Goal: Find specific page/section: Find specific page/section

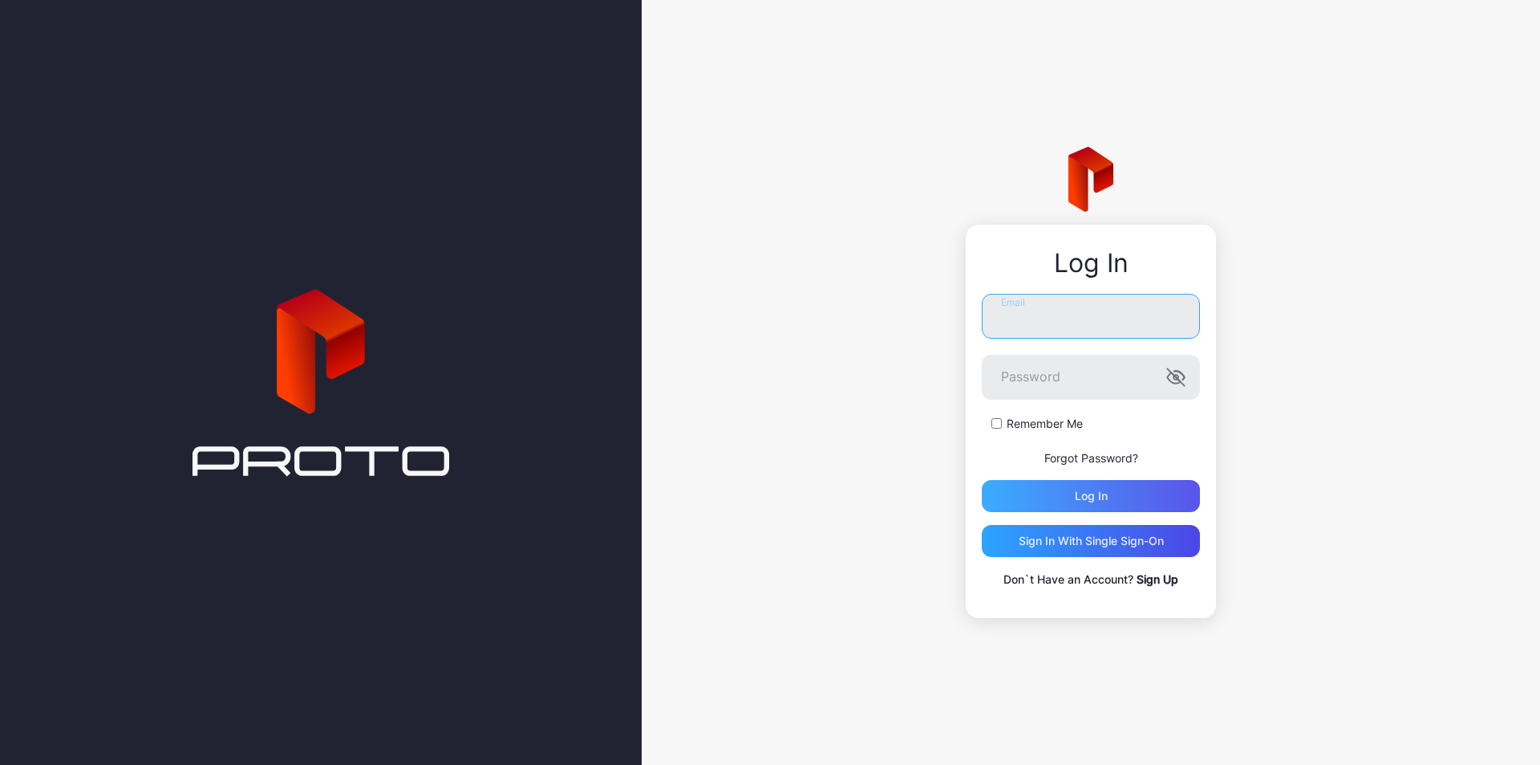
type input "**********"
click at [1097, 494] on div "Log in" at bounding box center [1091, 495] width 33 height 13
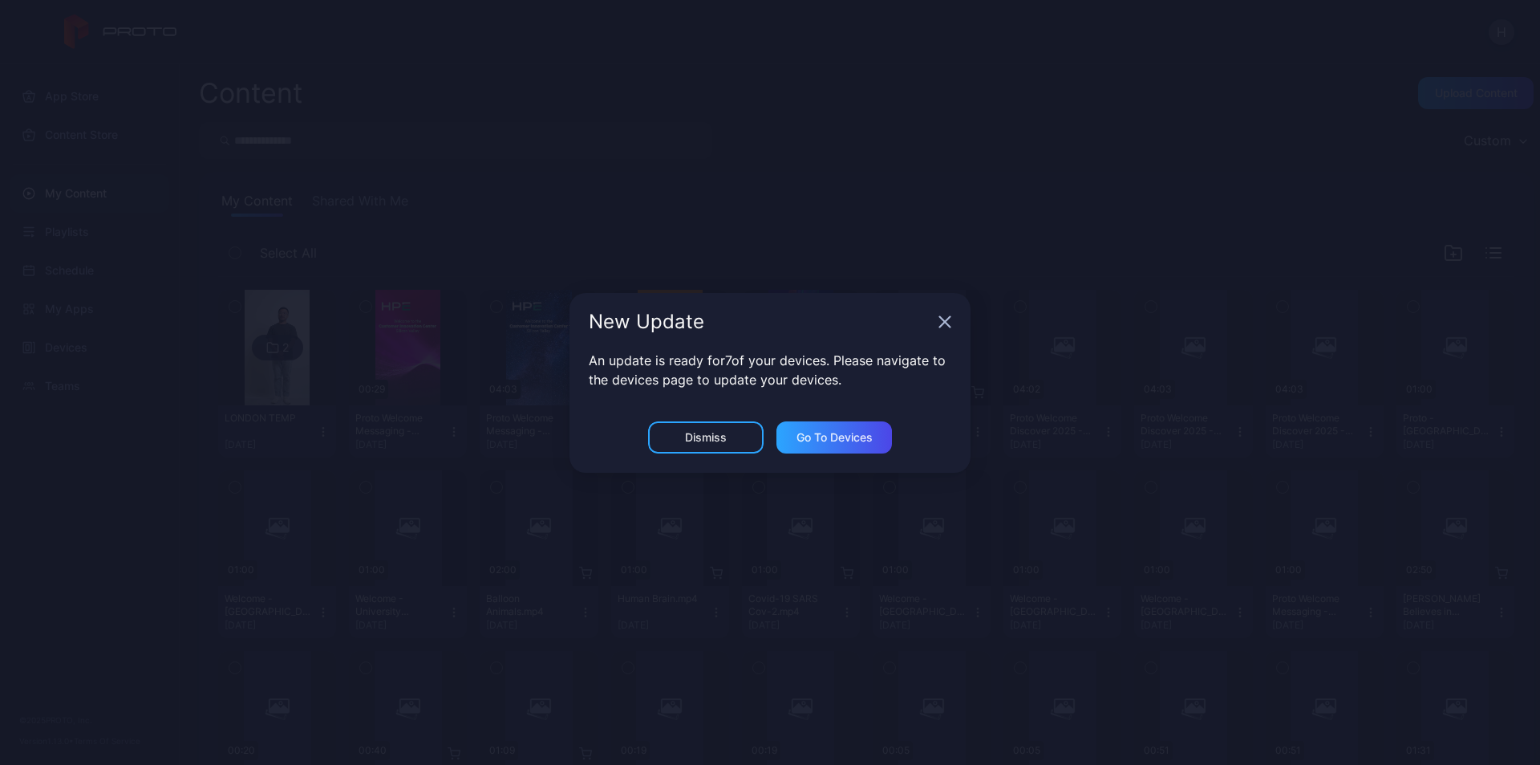
click at [945, 318] on icon "button" at bounding box center [945, 321] width 13 height 13
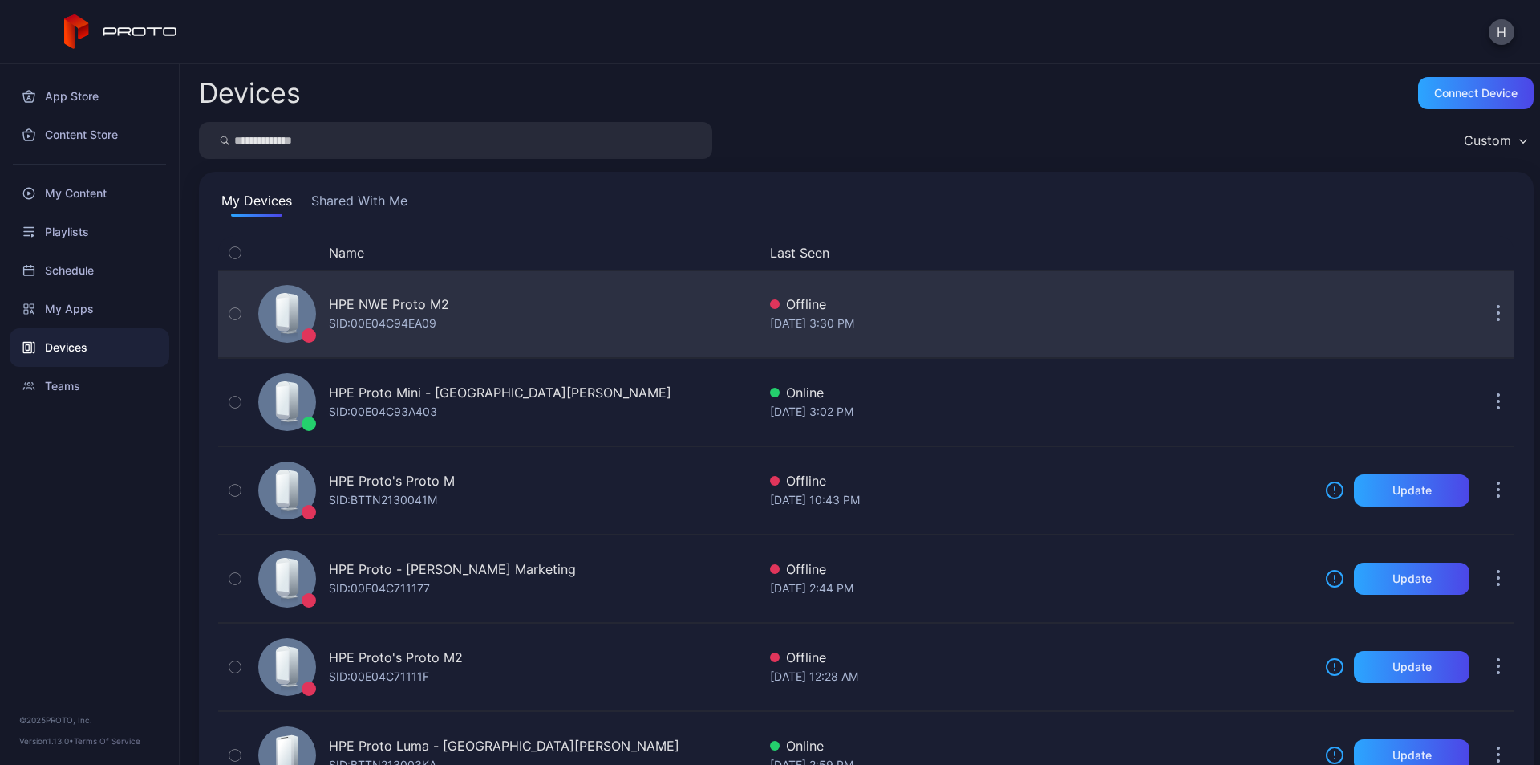
click at [340, 303] on div "HPE NWE Proto M2" at bounding box center [389, 303] width 120 height 19
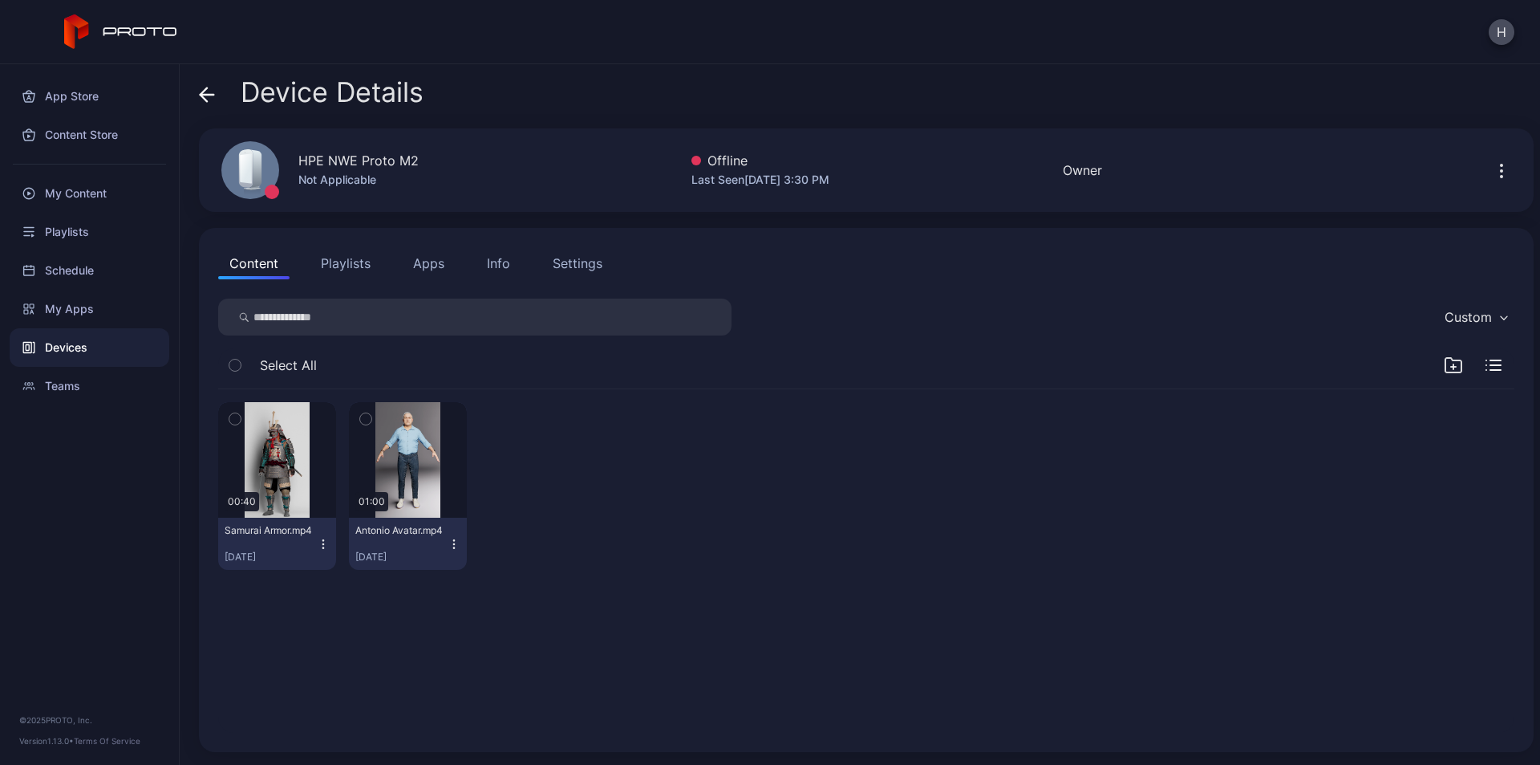
click at [443, 263] on button "Apps" at bounding box center [429, 263] width 54 height 32
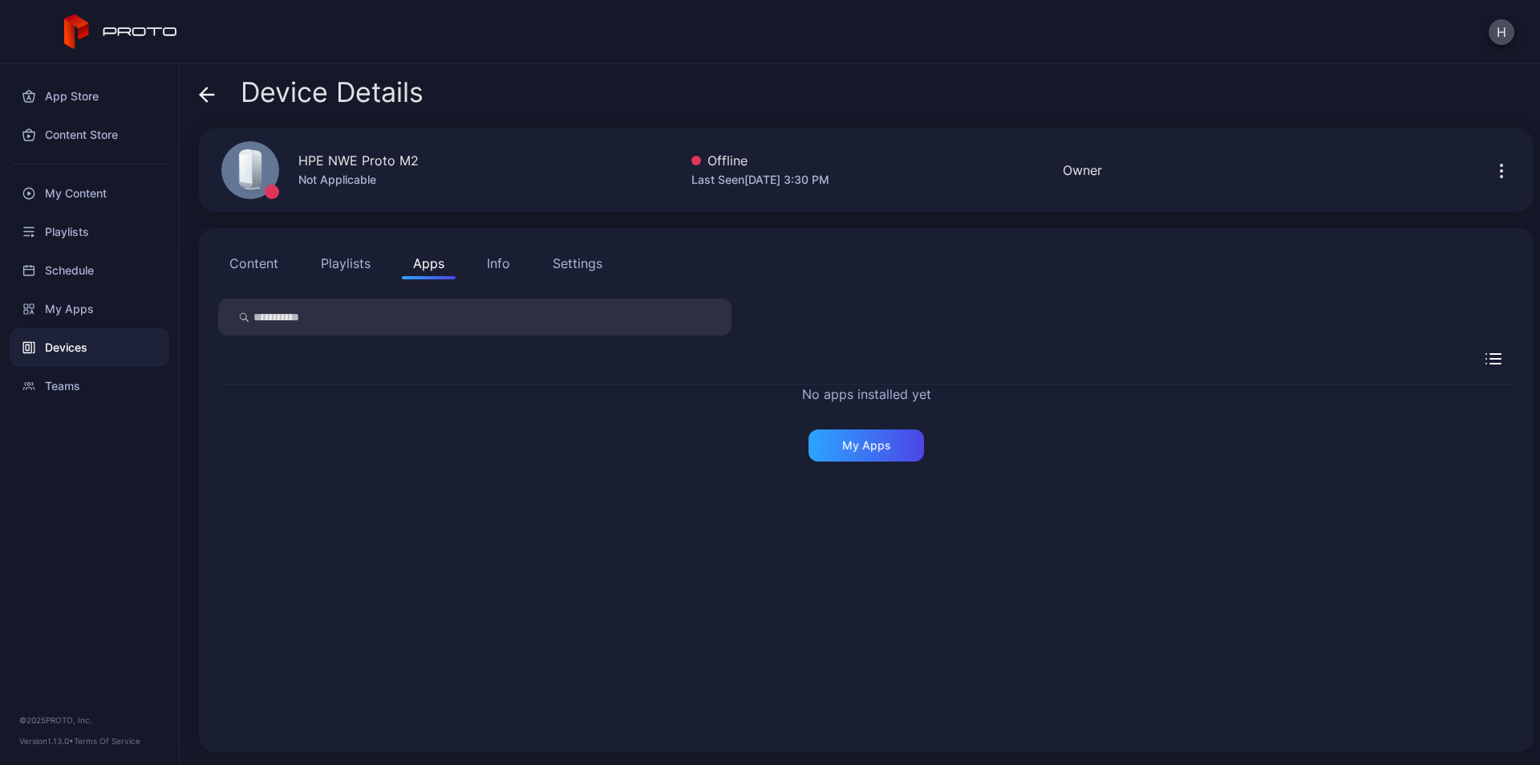
click at [261, 268] on button "Content" at bounding box center [253, 263] width 71 height 32
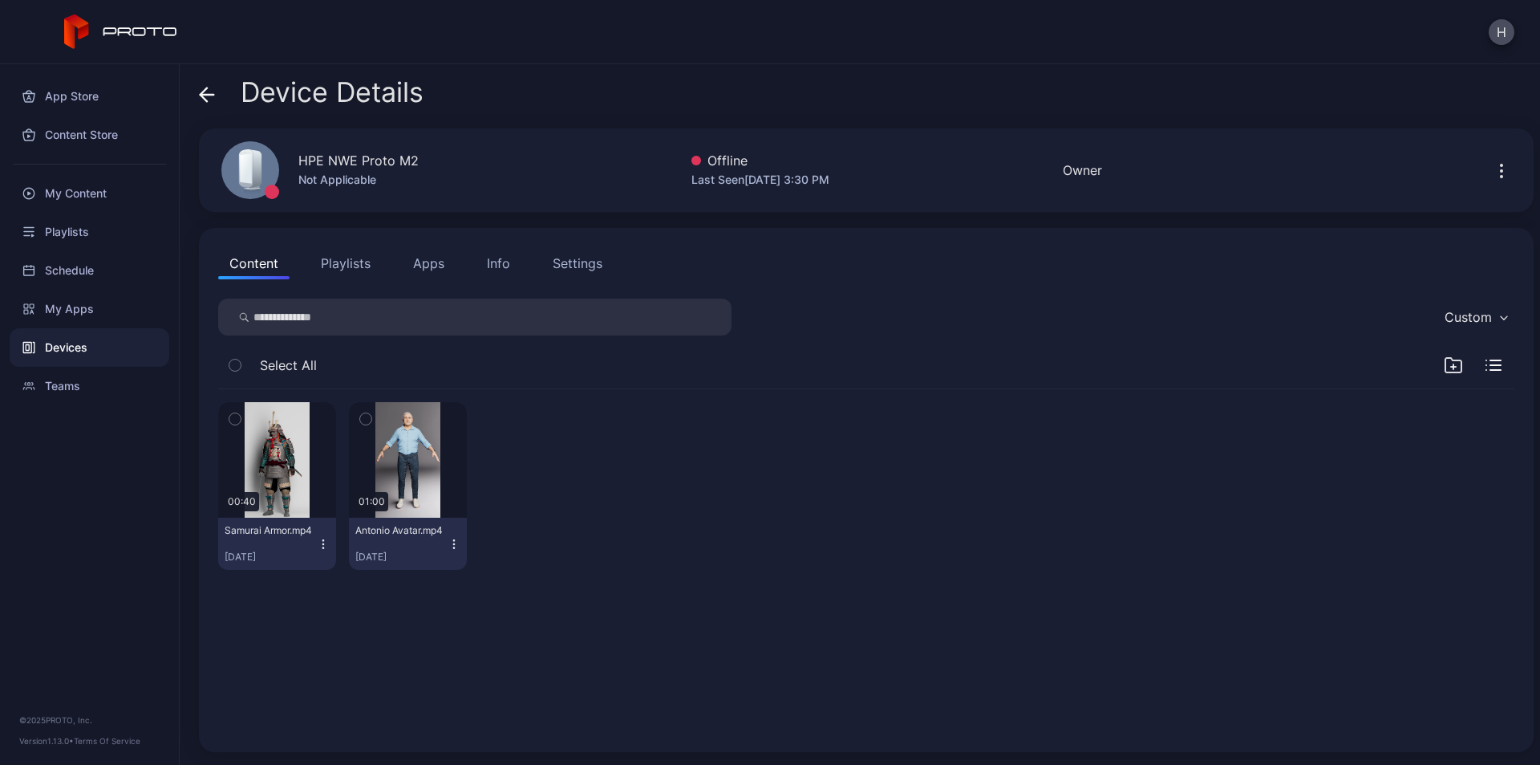
click at [344, 266] on button "Playlists" at bounding box center [346, 263] width 72 height 32
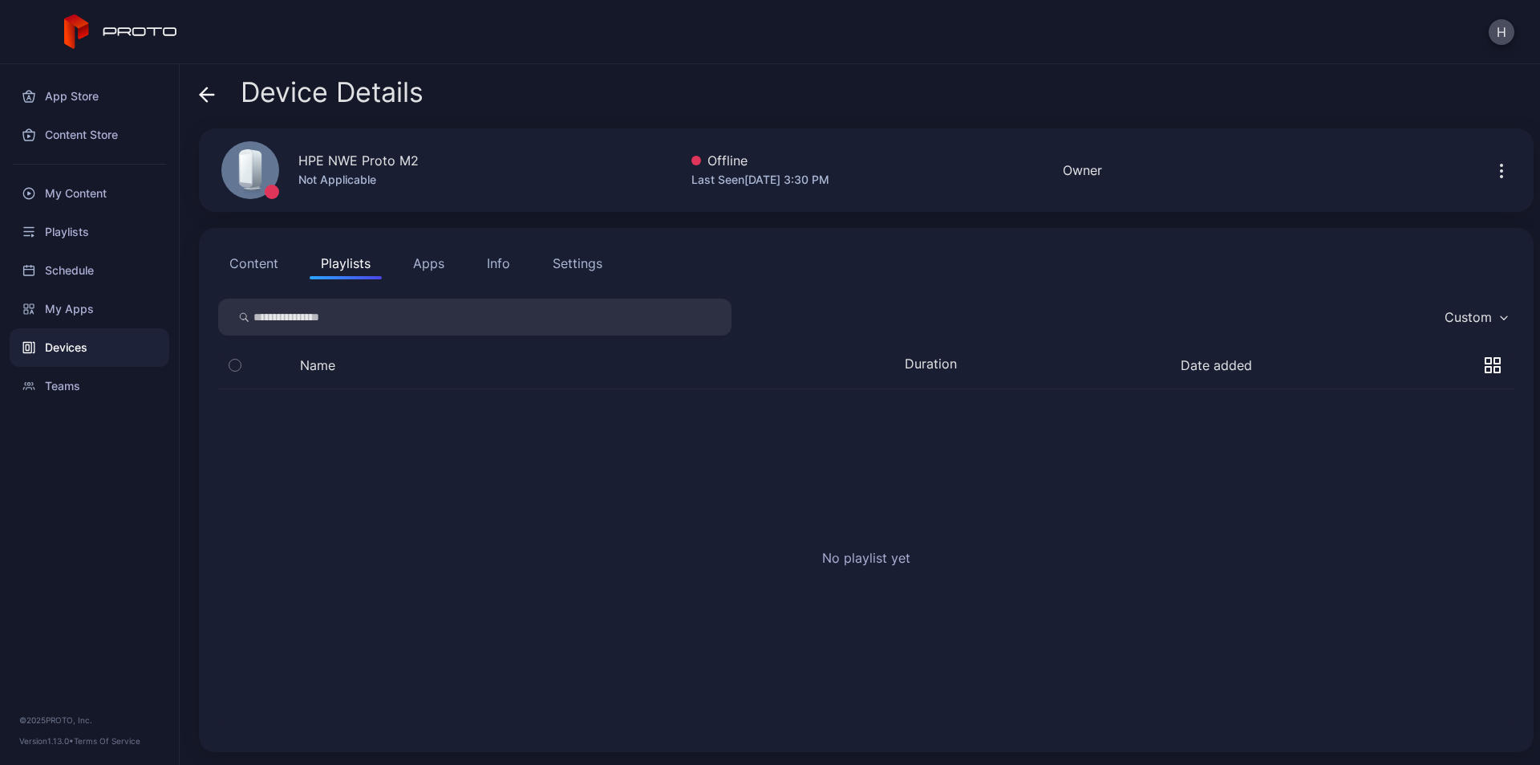
click at [249, 268] on button "Content" at bounding box center [253, 263] width 71 height 32
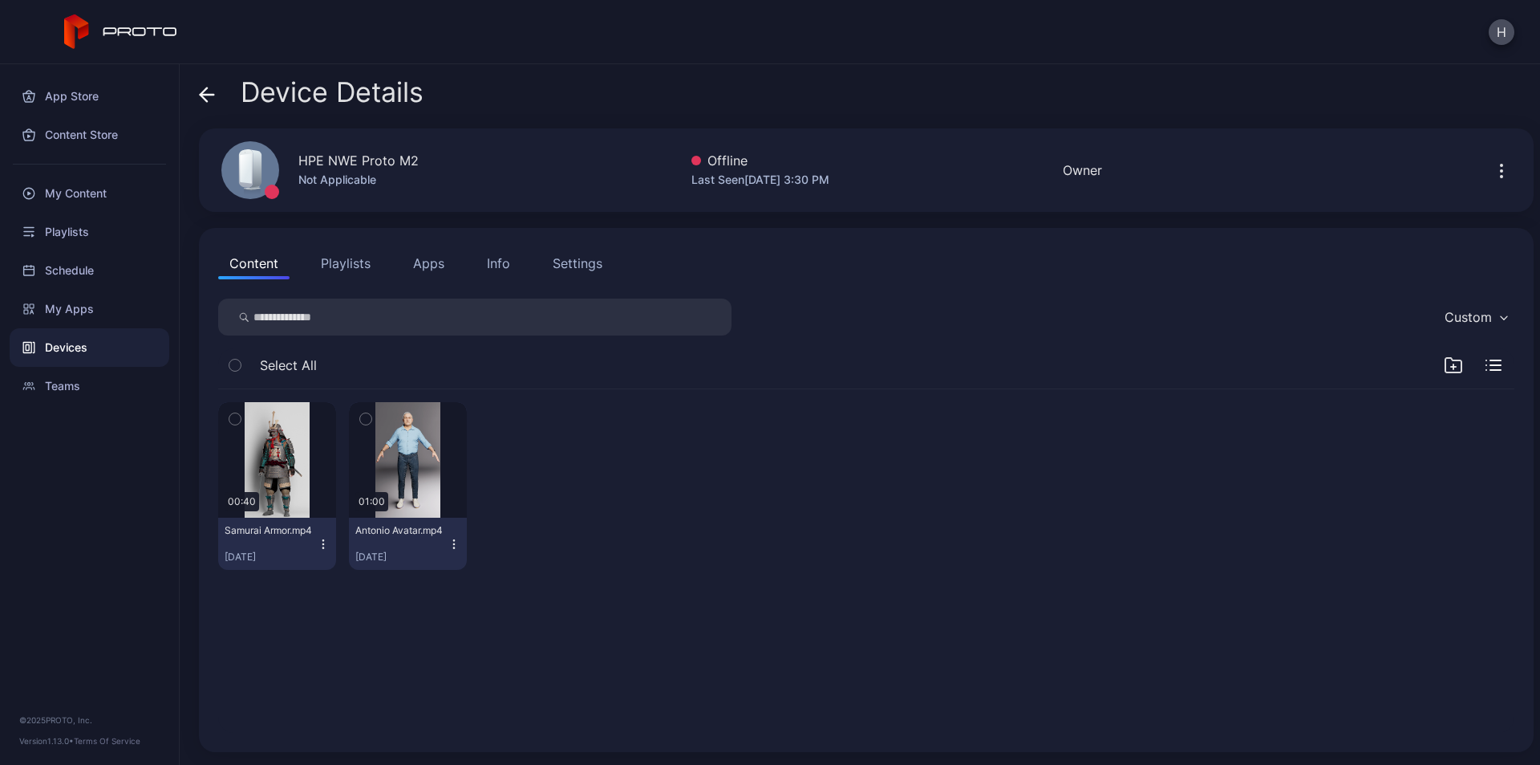
click at [212, 92] on icon at bounding box center [207, 95] width 16 height 16
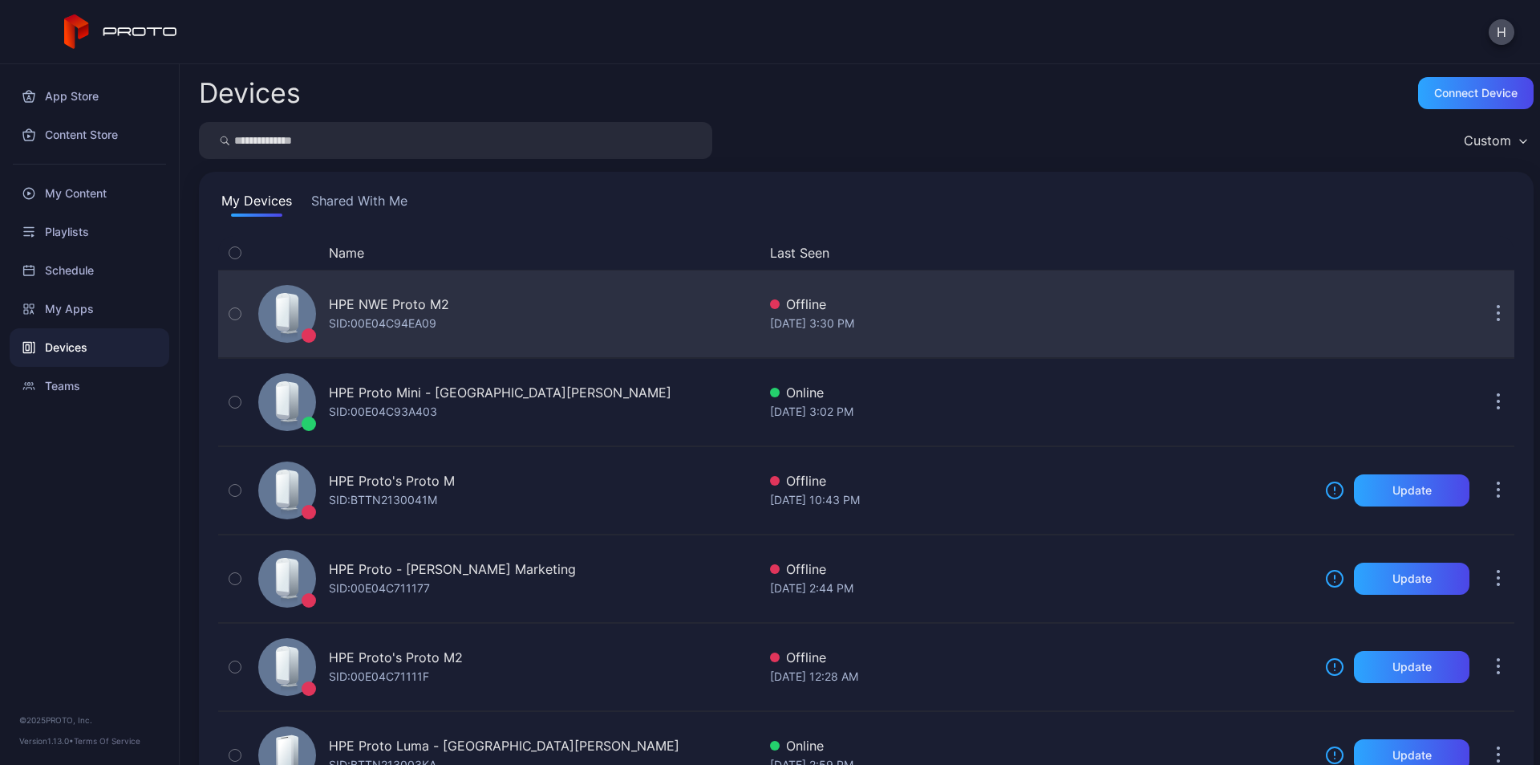
click at [454, 316] on div "HPE NWE Proto M2 SID: 00E04C94EA09" at bounding box center [504, 314] width 505 height 80
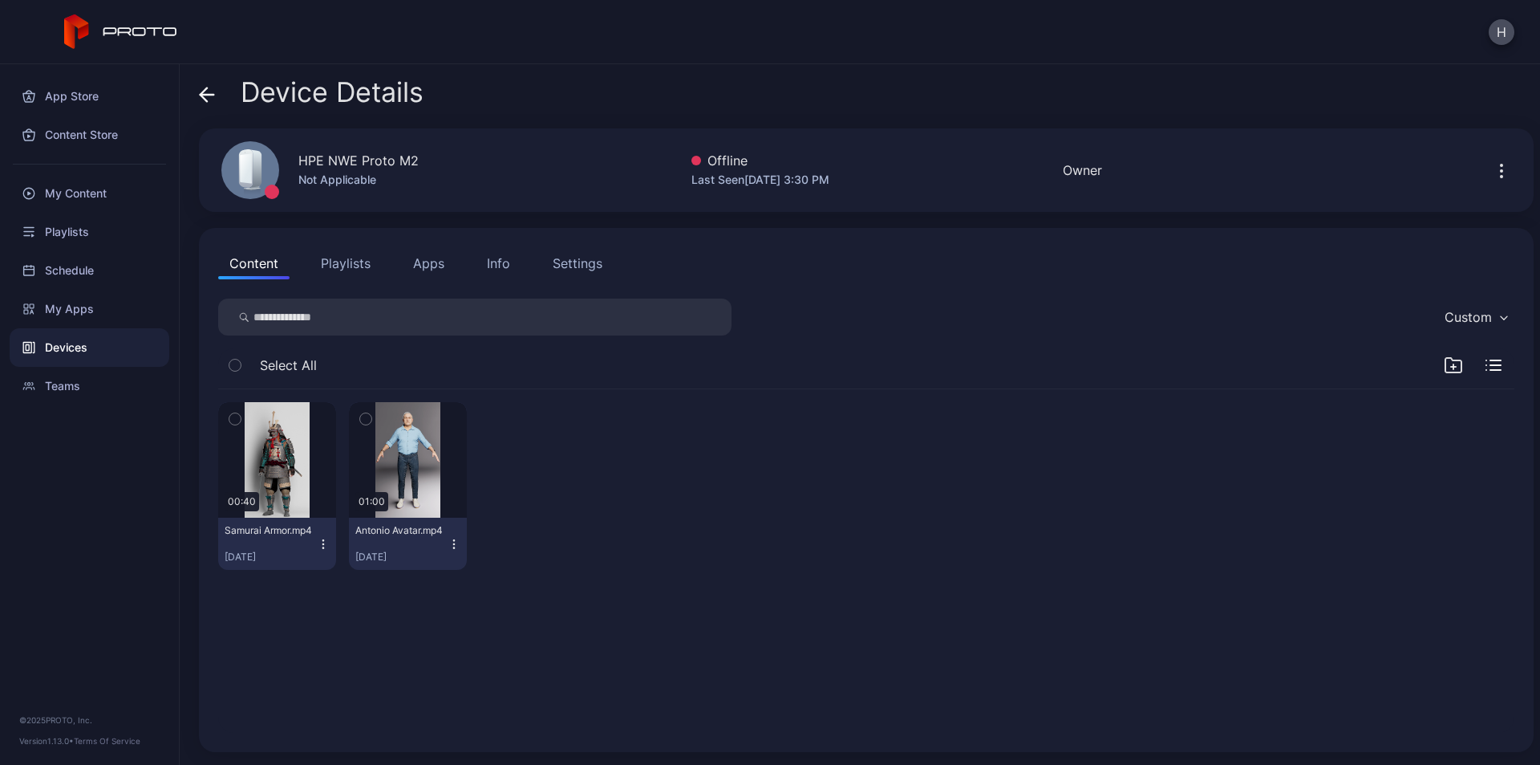
click at [425, 262] on button "Apps" at bounding box center [429, 263] width 54 height 32
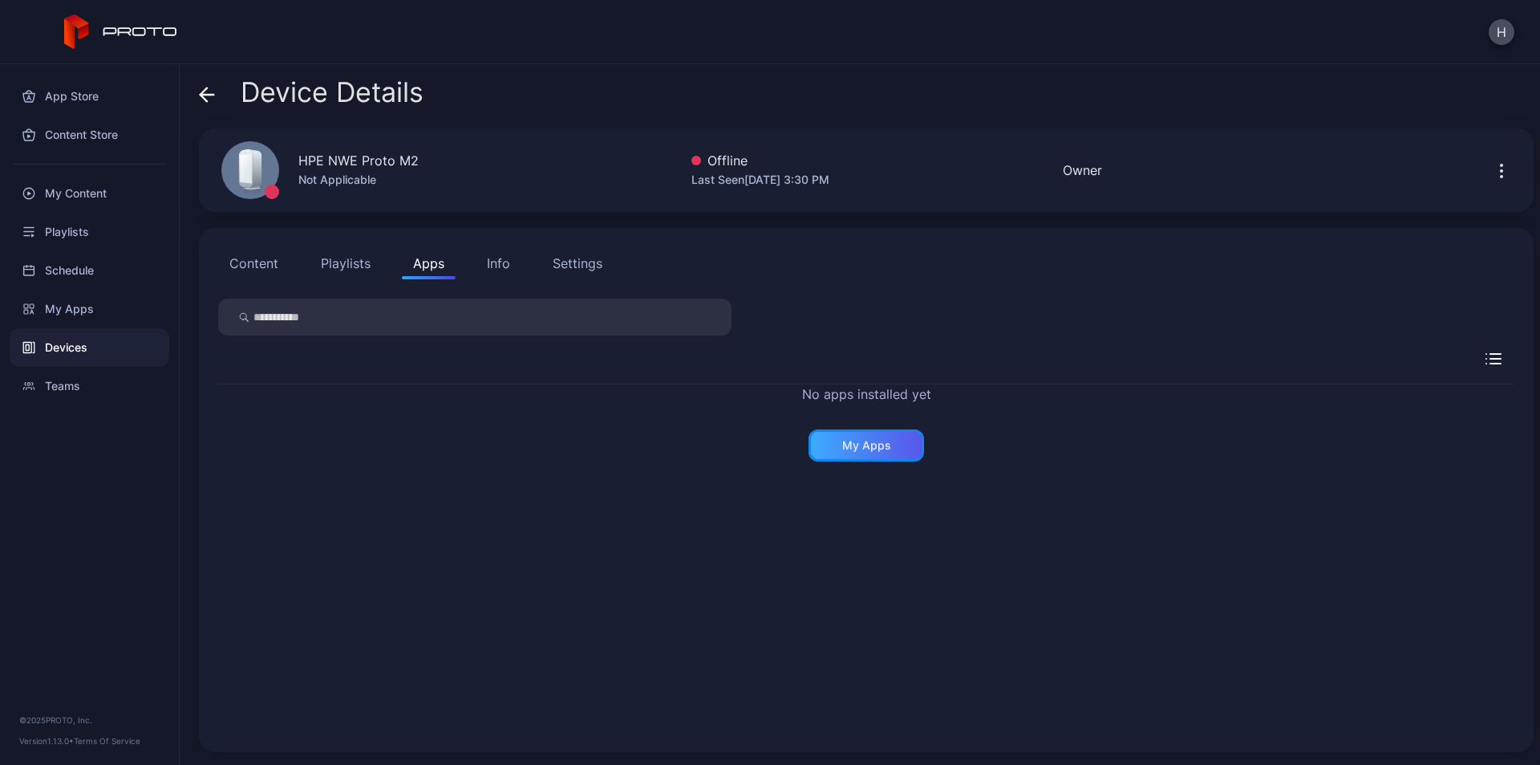
click at [860, 442] on div "My Apps" at bounding box center [866, 445] width 49 height 13
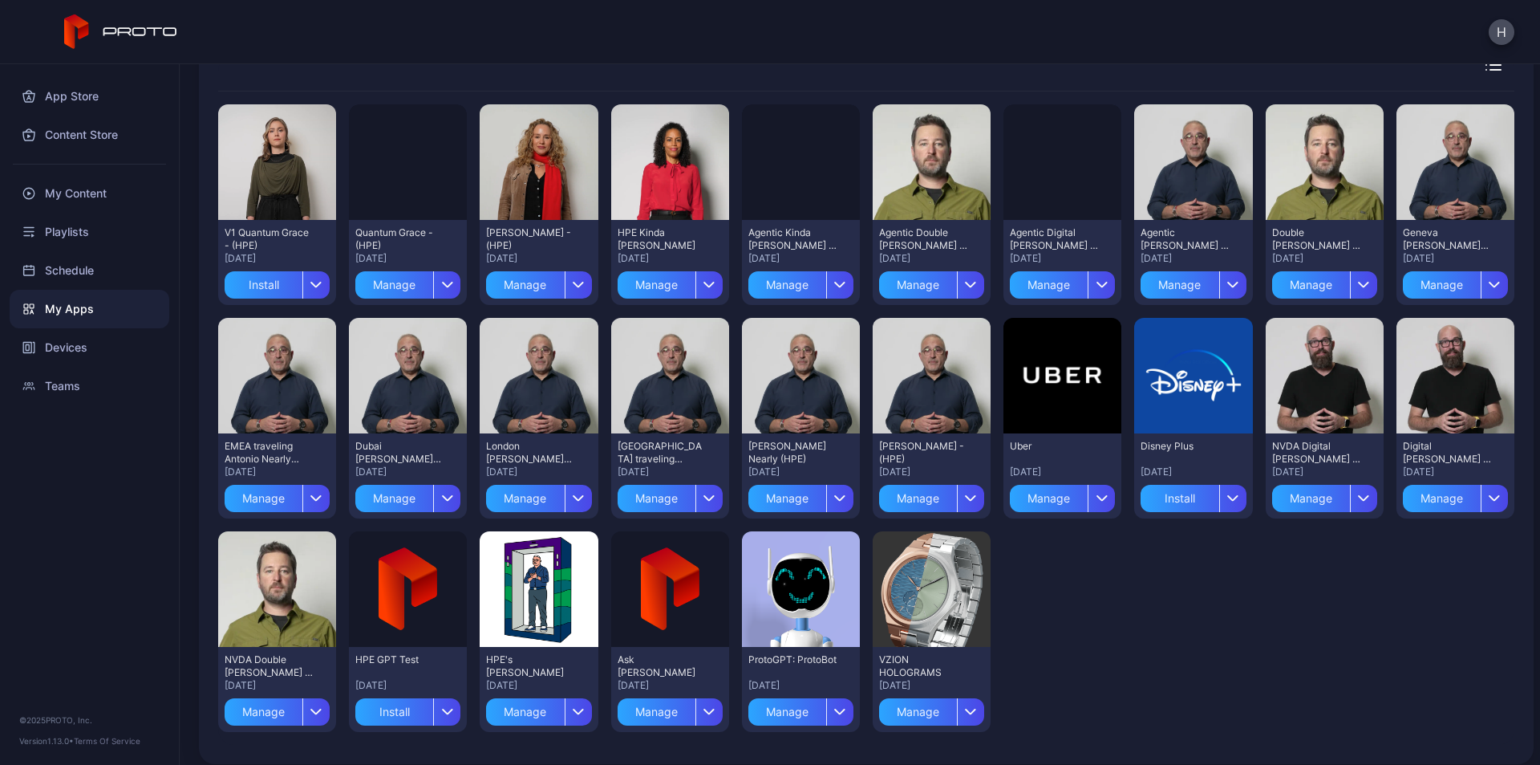
scroll to position [144, 0]
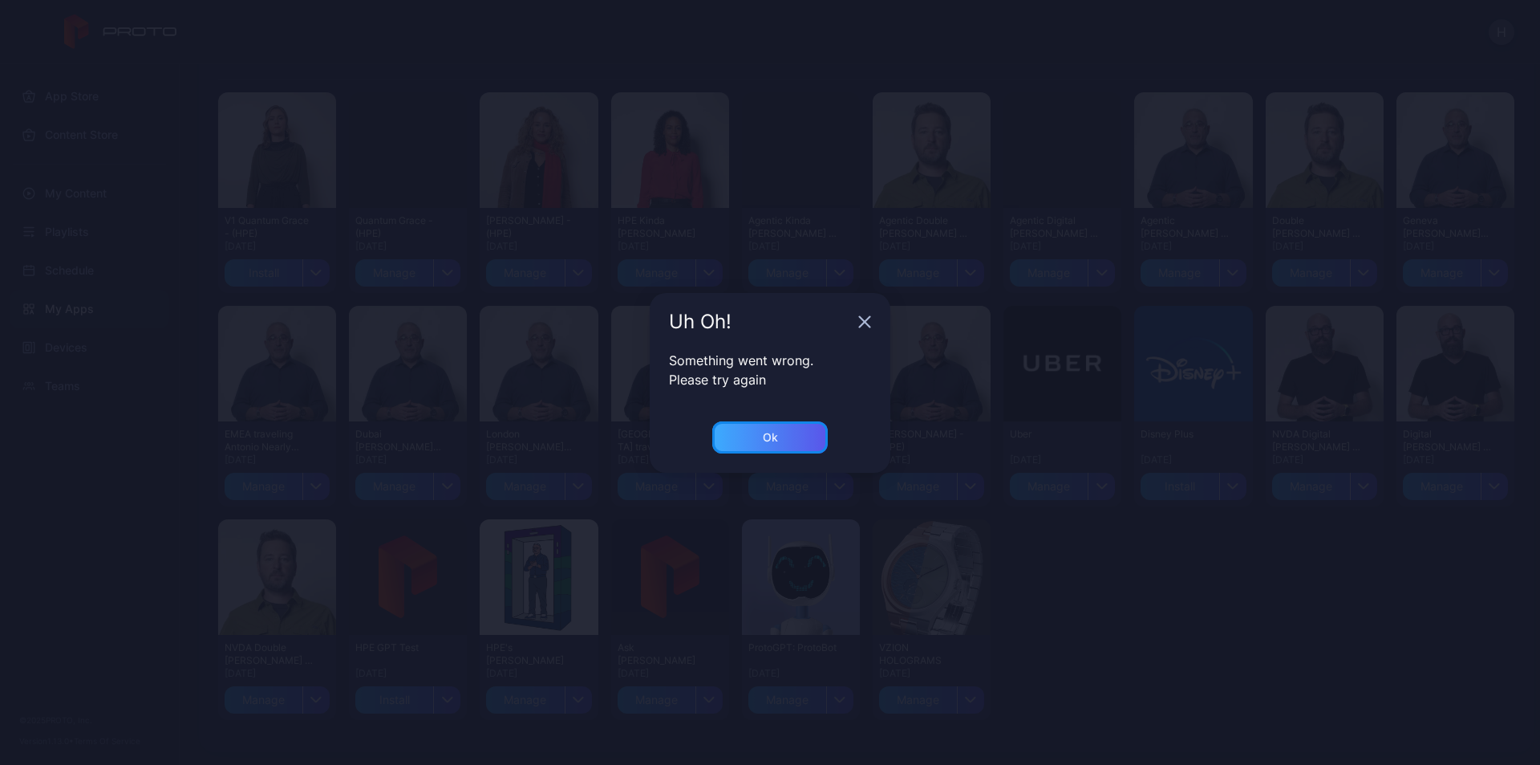
click at [758, 442] on div "Ok" at bounding box center [770, 437] width 116 height 32
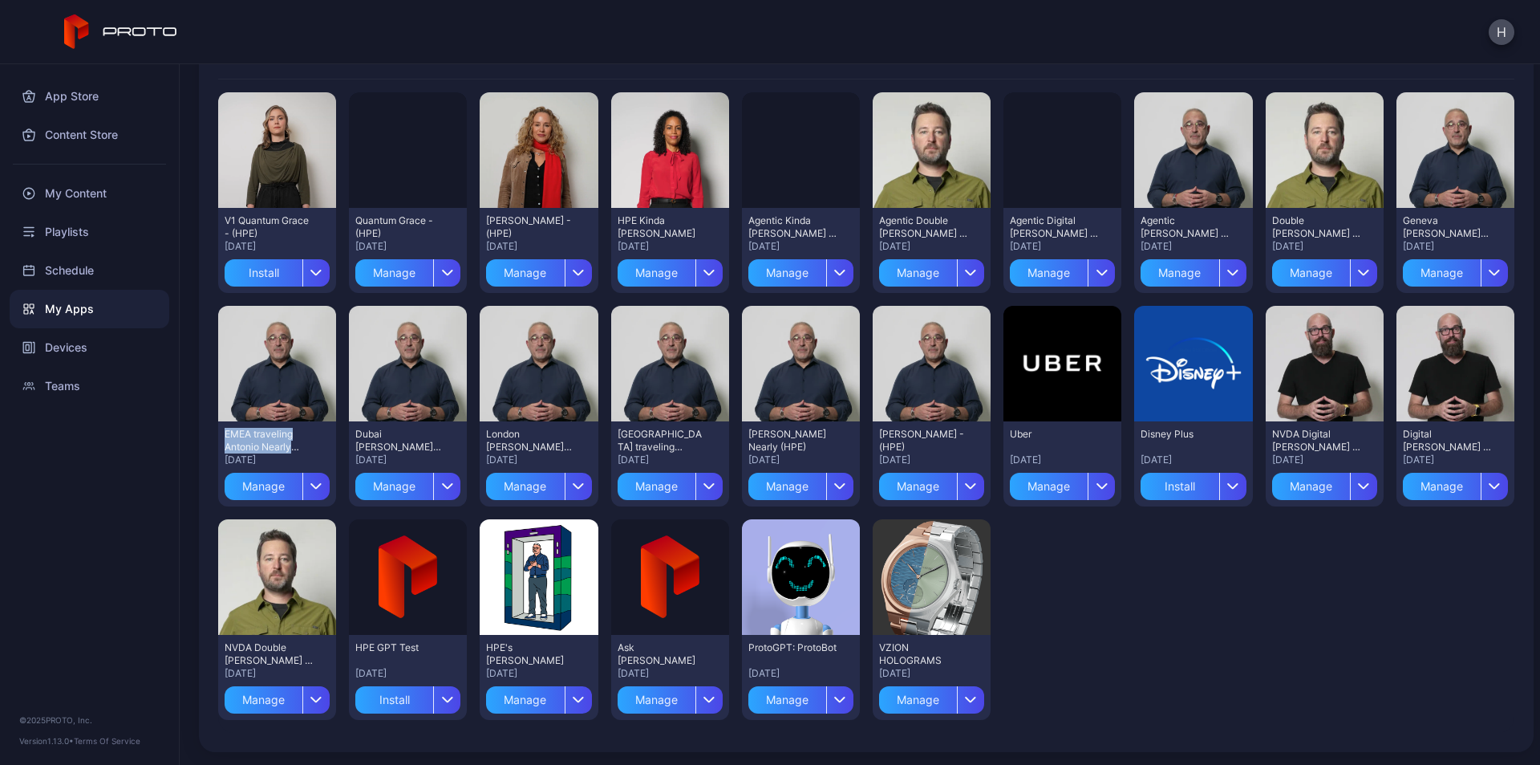
drag, startPoint x: 225, startPoint y: 434, endPoint x: 295, endPoint y: 446, distance: 70.8
click at [295, 446] on div "EMEA traveling Antonio Nearly (HPE)" at bounding box center [269, 441] width 88 height 26
click at [73, 307] on div "My Apps" at bounding box center [90, 309] width 160 height 39
drag, startPoint x: 1267, startPoint y: 222, endPoint x: 1308, endPoint y: 231, distance: 42.6
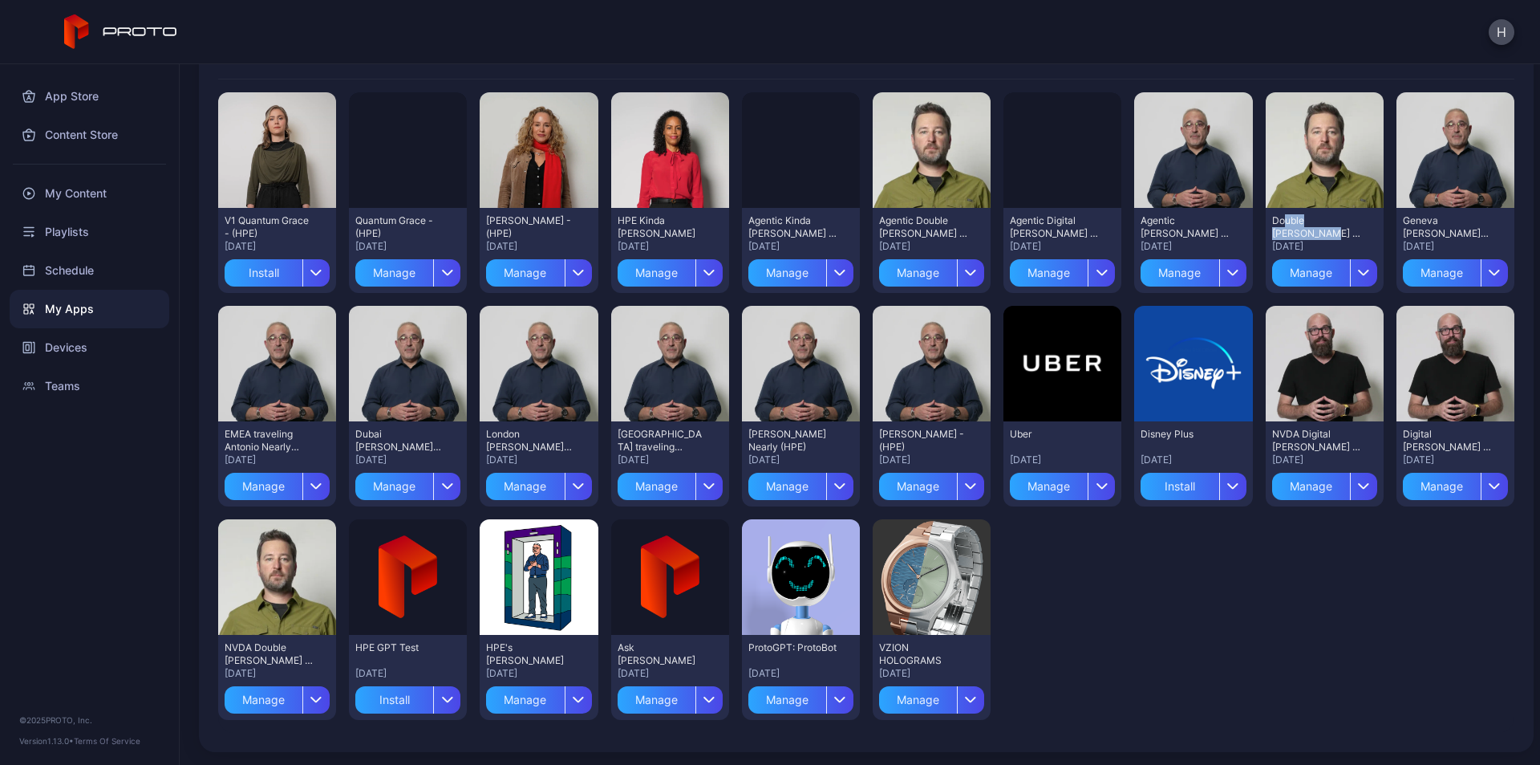
click at [1308, 231] on div "Double Dan - (HPE)" at bounding box center [1316, 227] width 88 height 26
click at [1300, 231] on div "Double Dan - (HPE)" at bounding box center [1316, 227] width 88 height 26
